Goal: Task Accomplishment & Management: Manage account settings

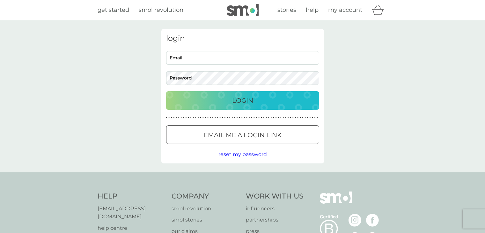
drag, startPoint x: 0, startPoint y: 0, endPoint x: 311, endPoint y: 35, distance: 312.8
click at [350, 9] on span "my account" at bounding box center [345, 9] width 34 height 7
click at [227, 56] on input "Email" at bounding box center [242, 58] width 153 height 14
type input "[EMAIL_ADDRESS][DOMAIN_NAME]"
click at [240, 101] on p "Login" at bounding box center [242, 100] width 21 height 10
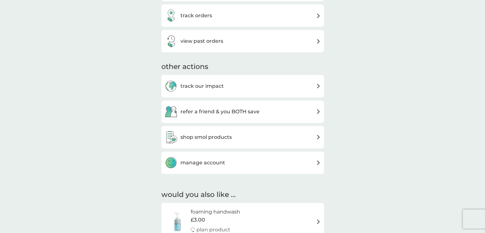
scroll to position [191, 0]
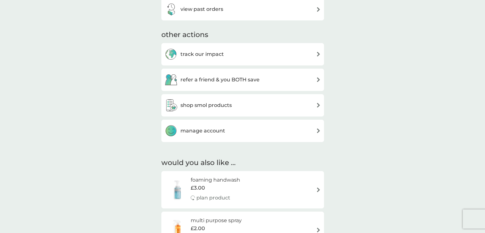
click at [288, 127] on div "manage account" at bounding box center [243, 130] width 156 height 13
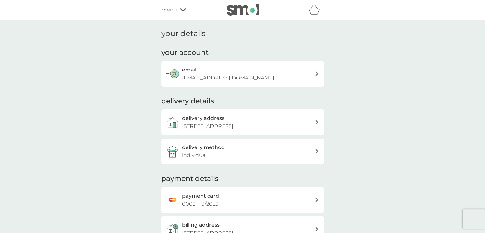
click at [181, 11] on icon at bounding box center [183, 10] width 6 height 4
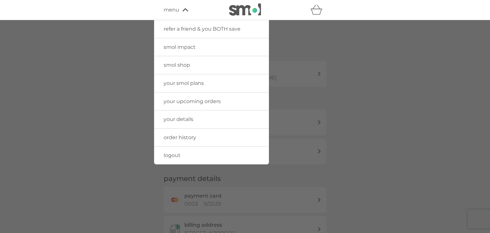
drag, startPoint x: 328, startPoint y: 56, endPoint x: 320, endPoint y: 47, distance: 12.0
click at [328, 56] on div at bounding box center [245, 136] width 490 height 233
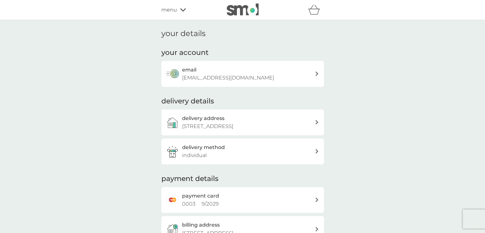
click at [238, 11] on img at bounding box center [243, 10] width 32 height 12
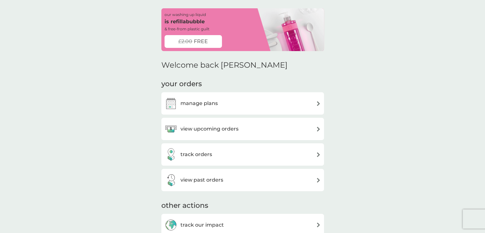
scroll to position [32, 0]
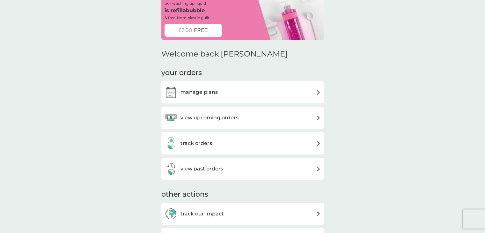
click at [242, 94] on div "manage plans" at bounding box center [243, 92] width 156 height 13
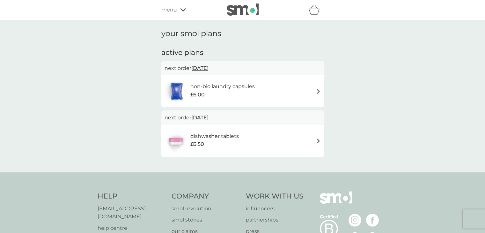
click at [182, 8] on icon at bounding box center [183, 10] width 6 height 4
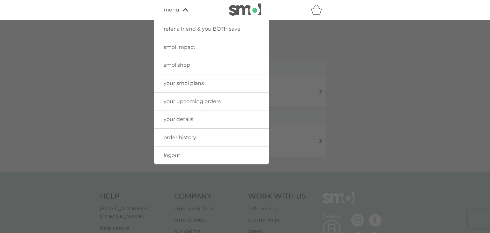
click at [373, 107] on div at bounding box center [245, 136] width 490 height 233
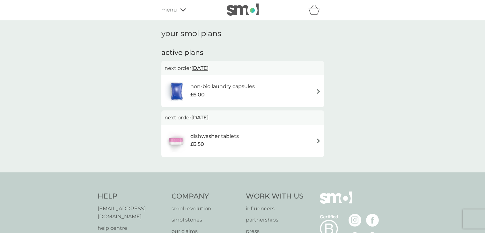
click at [183, 12] on div "menu" at bounding box center [188, 10] width 54 height 8
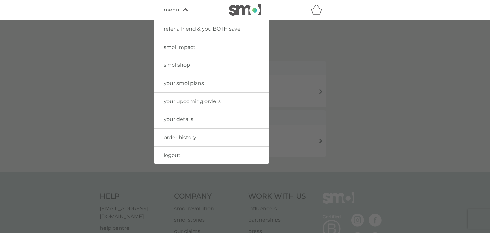
click at [378, 63] on div at bounding box center [245, 136] width 490 height 233
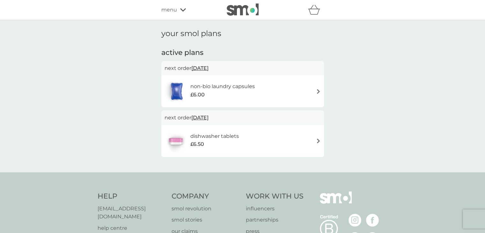
click at [313, 88] on div "non-bio laundry capsules £6.00" at bounding box center [243, 91] width 156 height 22
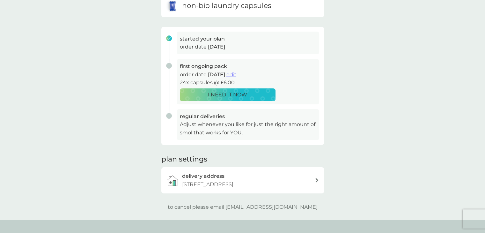
scroll to position [64, 0]
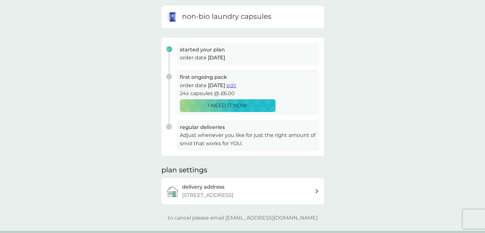
click at [236, 85] on span "edit" at bounding box center [232, 85] width 10 height 6
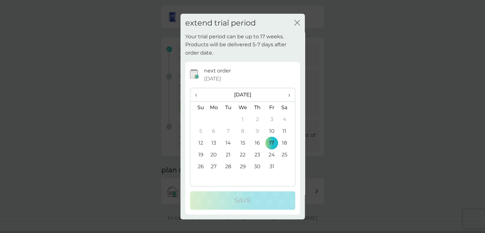
click at [297, 21] on icon "close" at bounding box center [298, 23] width 6 height 6
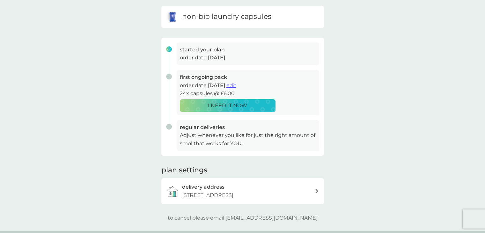
click at [236, 87] on span "edit" at bounding box center [232, 85] width 10 height 6
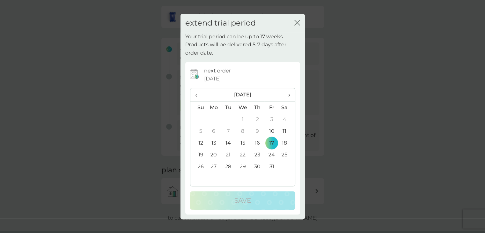
click at [291, 96] on th "›" at bounding box center [287, 95] width 16 height 14
click at [291, 95] on th "›" at bounding box center [287, 95] width 16 height 14
click at [258, 119] on td "1" at bounding box center [257, 120] width 14 height 12
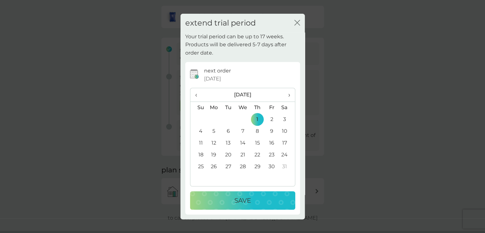
click at [252, 201] on div "Save" at bounding box center [243, 200] width 93 height 10
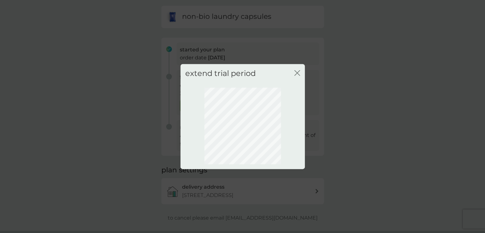
scroll to position [34, 0]
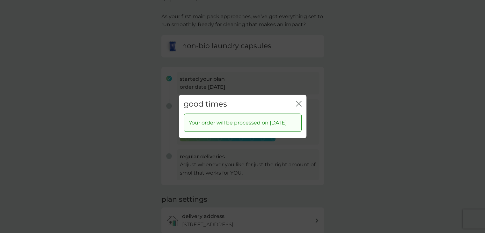
click at [296, 102] on icon "close" at bounding box center [299, 104] width 6 height 6
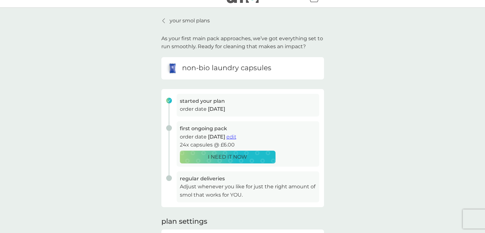
scroll to position [0, 0]
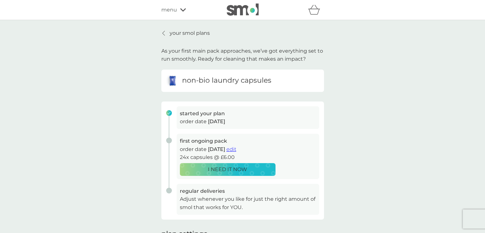
click at [165, 34] on div at bounding box center [164, 33] width 4 height 5
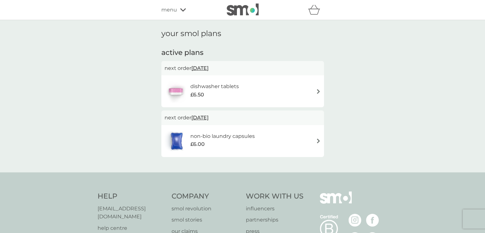
click at [309, 90] on div "dishwasher tablets £6.50" at bounding box center [243, 91] width 156 height 22
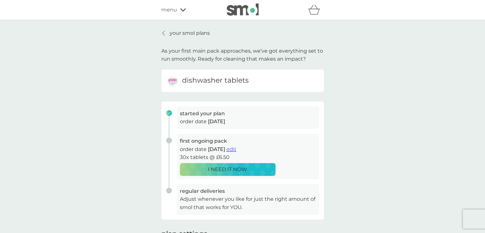
click at [236, 147] on span "edit" at bounding box center [232, 149] width 10 height 6
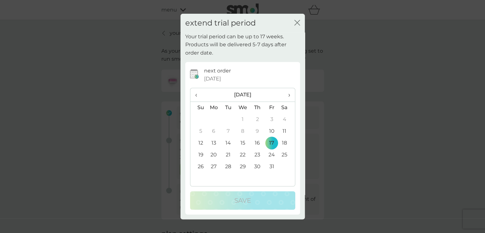
click at [288, 95] on span "›" at bounding box center [287, 94] width 6 height 13
click at [257, 118] on td "1" at bounding box center [257, 120] width 14 height 12
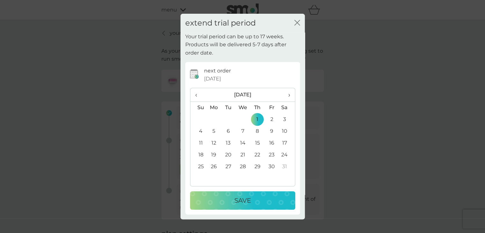
click at [257, 198] on div "Save" at bounding box center [243, 200] width 93 height 10
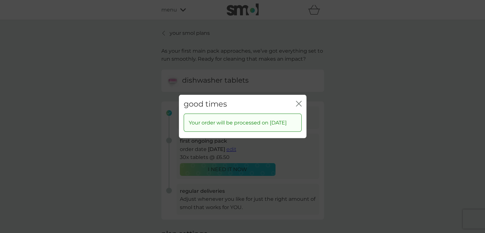
click at [299, 104] on icon "close" at bounding box center [300, 103] width 3 height 5
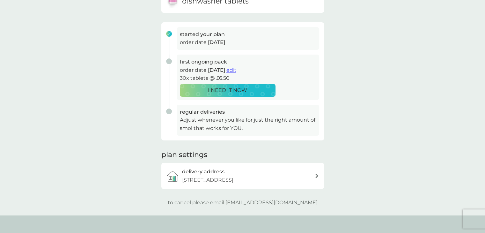
scroll to position [160, 0]
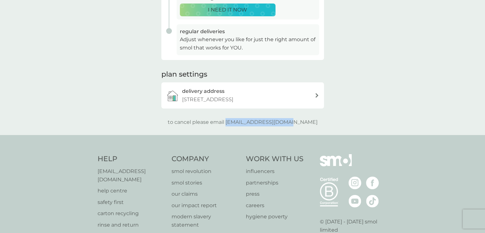
drag, startPoint x: 305, startPoint y: 121, endPoint x: 241, endPoint y: 119, distance: 63.8
click at [241, 119] on div "to cancel please email help@smolproducts.com" at bounding box center [242, 122] width 163 height 8
copy p "[EMAIL_ADDRESS][DOMAIN_NAME]"
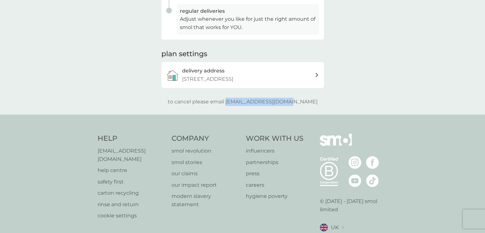
scroll to position [173, 0]
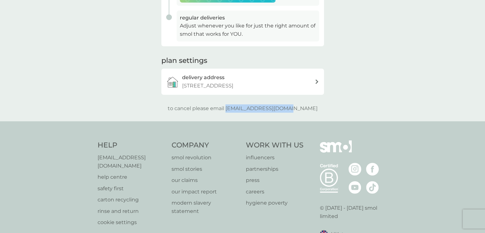
click at [127, 155] on p "[EMAIL_ADDRESS][DOMAIN_NAME]" at bounding box center [132, 161] width 68 height 16
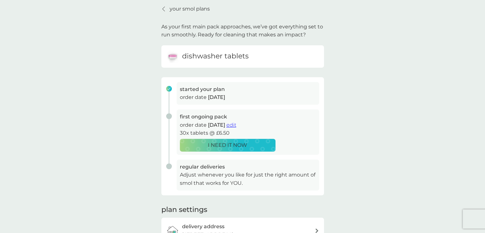
scroll to position [0, 0]
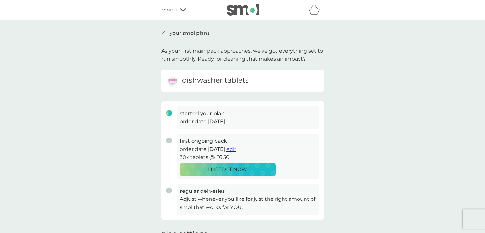
click at [175, 30] on p "your smol plans" at bounding box center [190, 33] width 40 height 8
